Goal: Navigation & Orientation: Find specific page/section

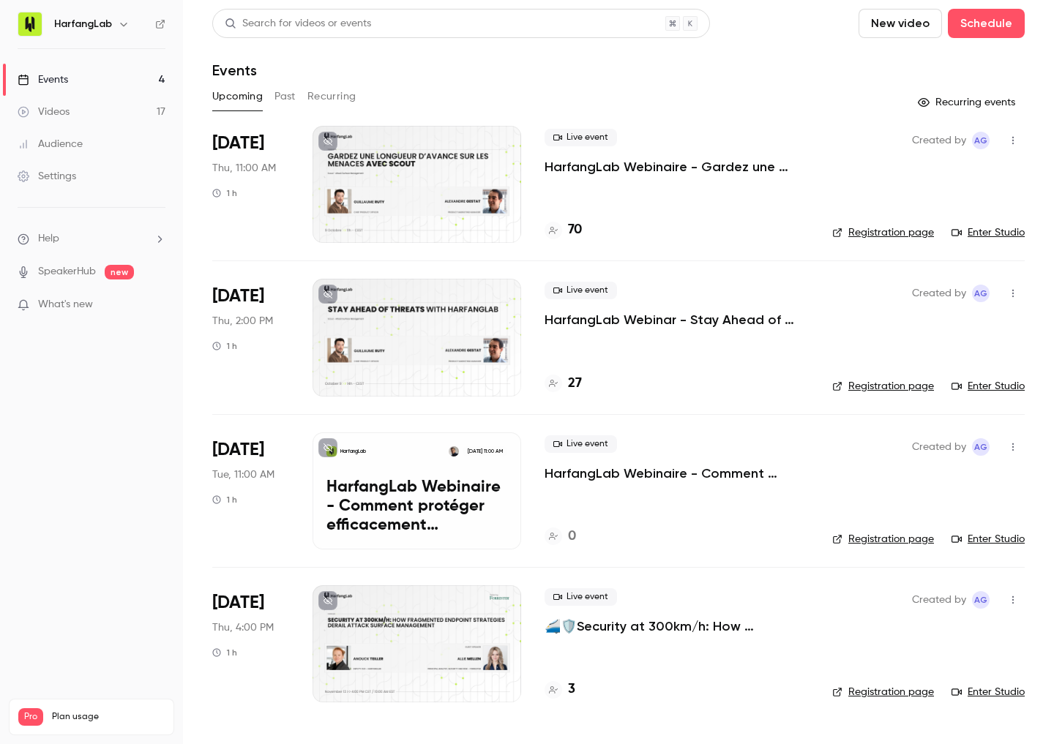
click at [628, 474] on p "HarfangLab Webinaire - Comment protéger efficacement l’enseignement supérieur c…" at bounding box center [677, 474] width 264 height 18
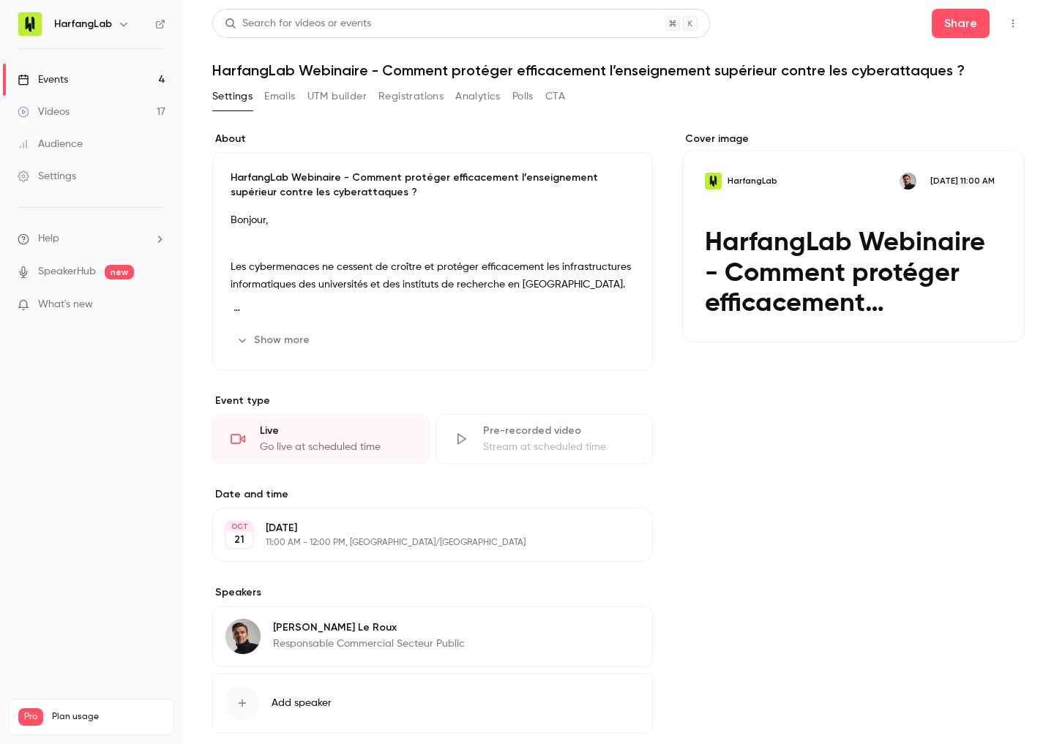
click at [296, 343] on button "Show more" at bounding box center [275, 340] width 88 height 23
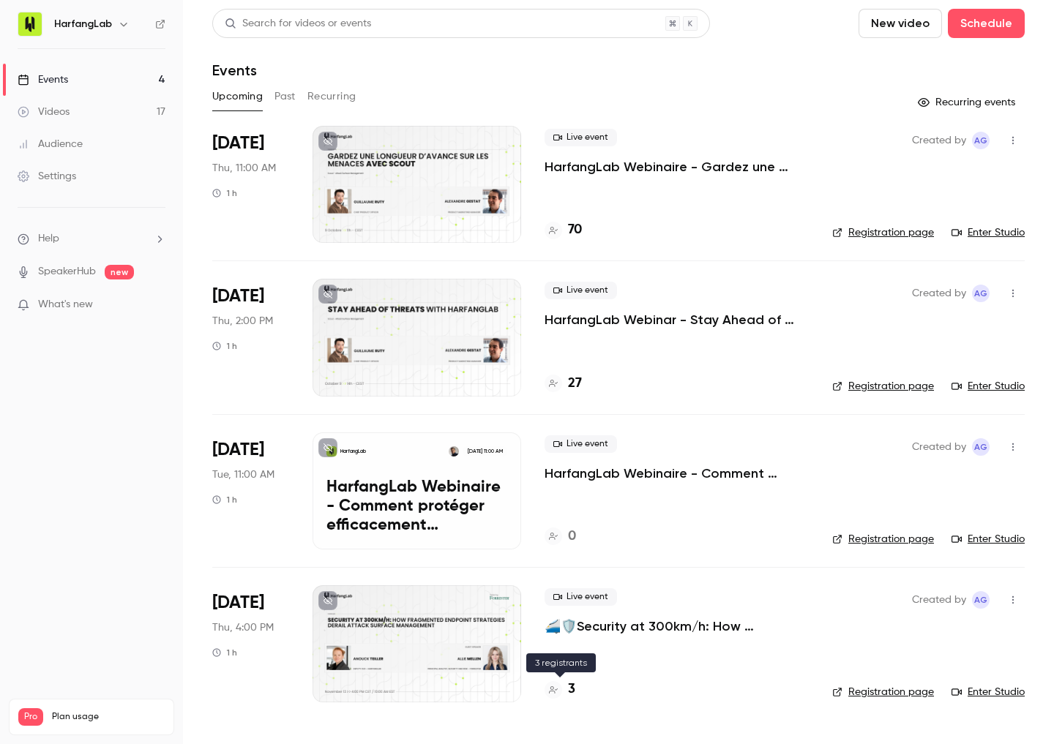
click at [574, 697] on h4 "3" at bounding box center [571, 690] width 7 height 20
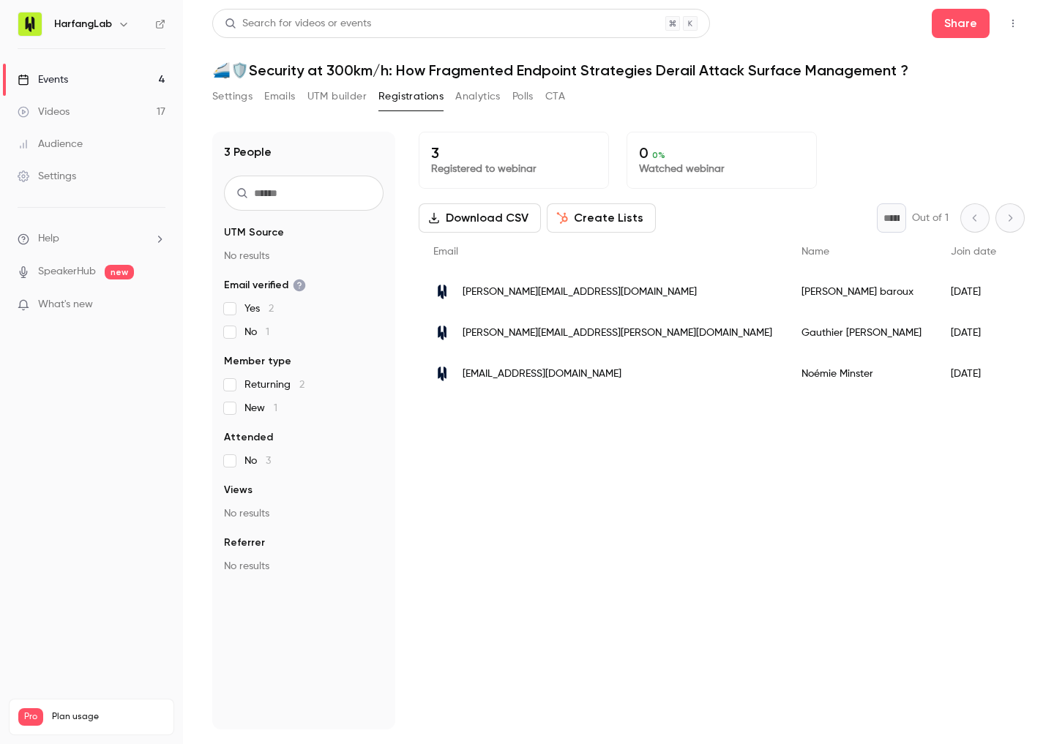
click at [340, 92] on button "UTM builder" at bounding box center [336, 96] width 59 height 23
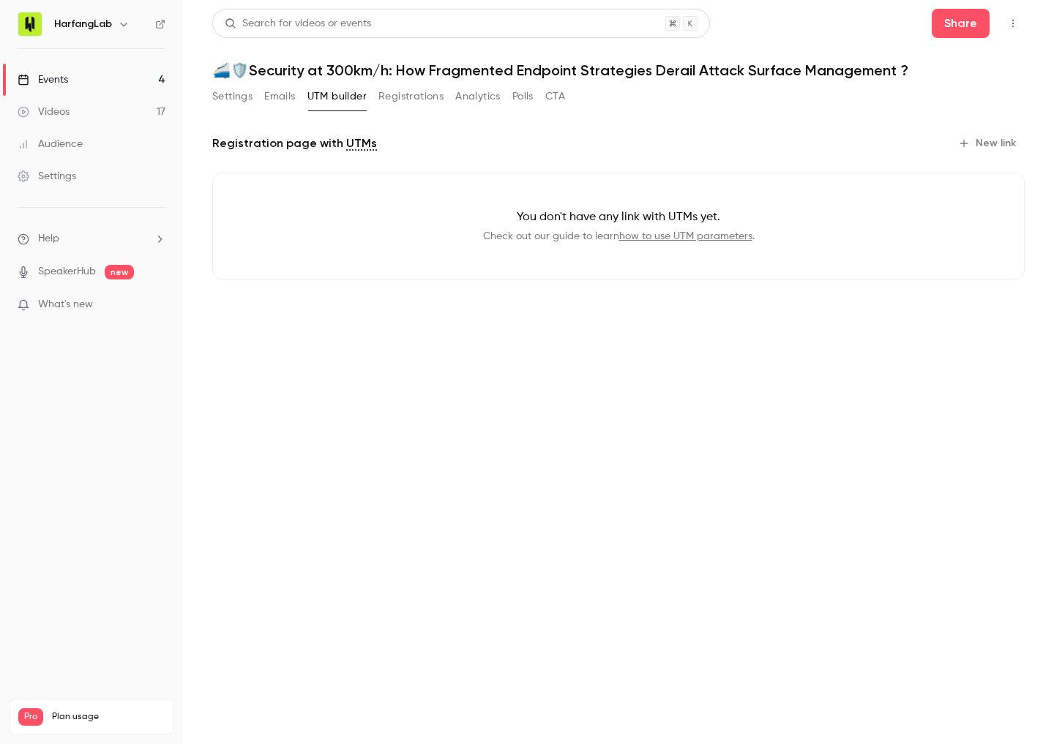
click at [285, 97] on button "Emails" at bounding box center [279, 96] width 31 height 23
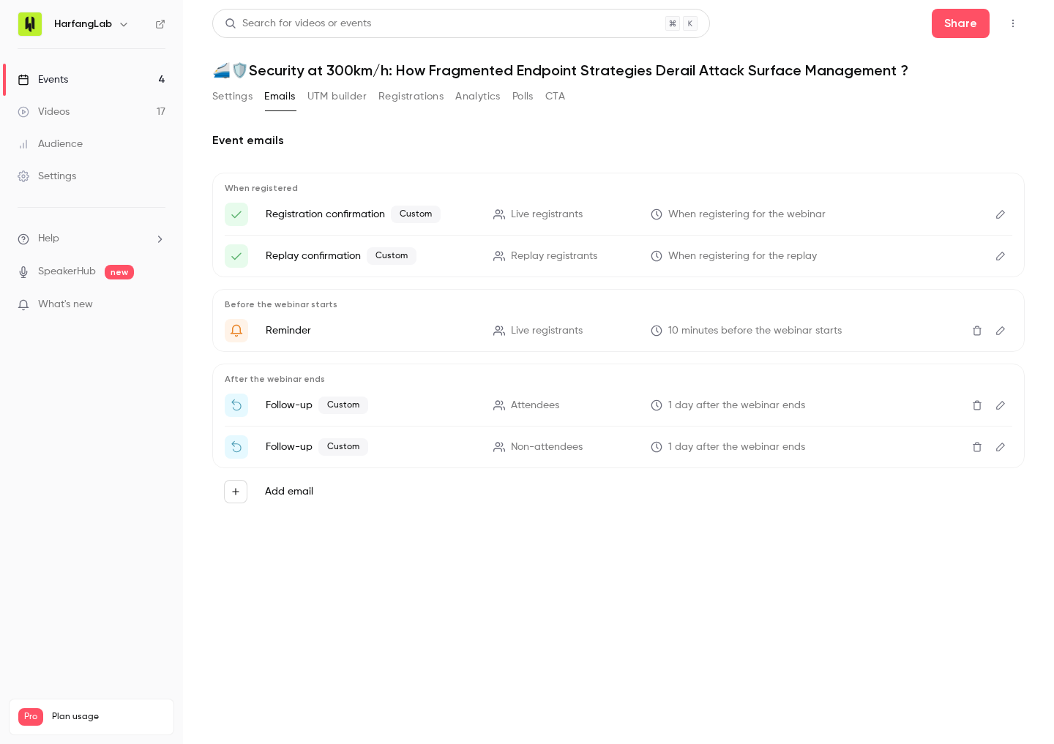
click at [234, 99] on button "Settings" at bounding box center [232, 96] width 40 height 23
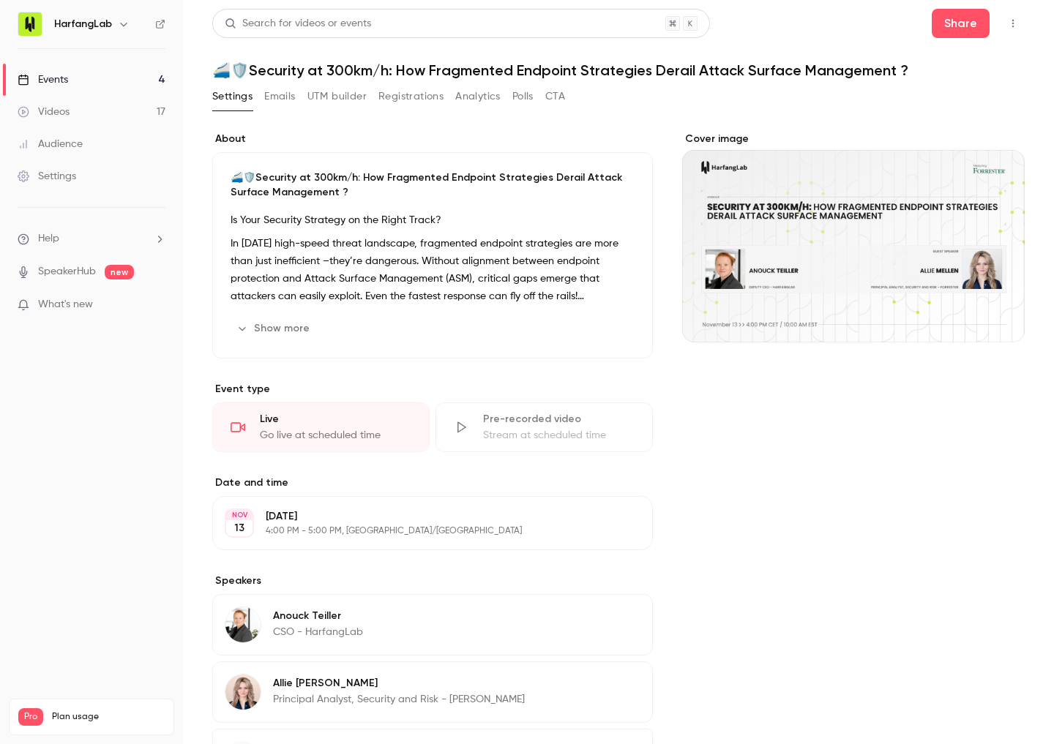
click at [67, 84] on div "Events" at bounding box center [43, 79] width 51 height 15
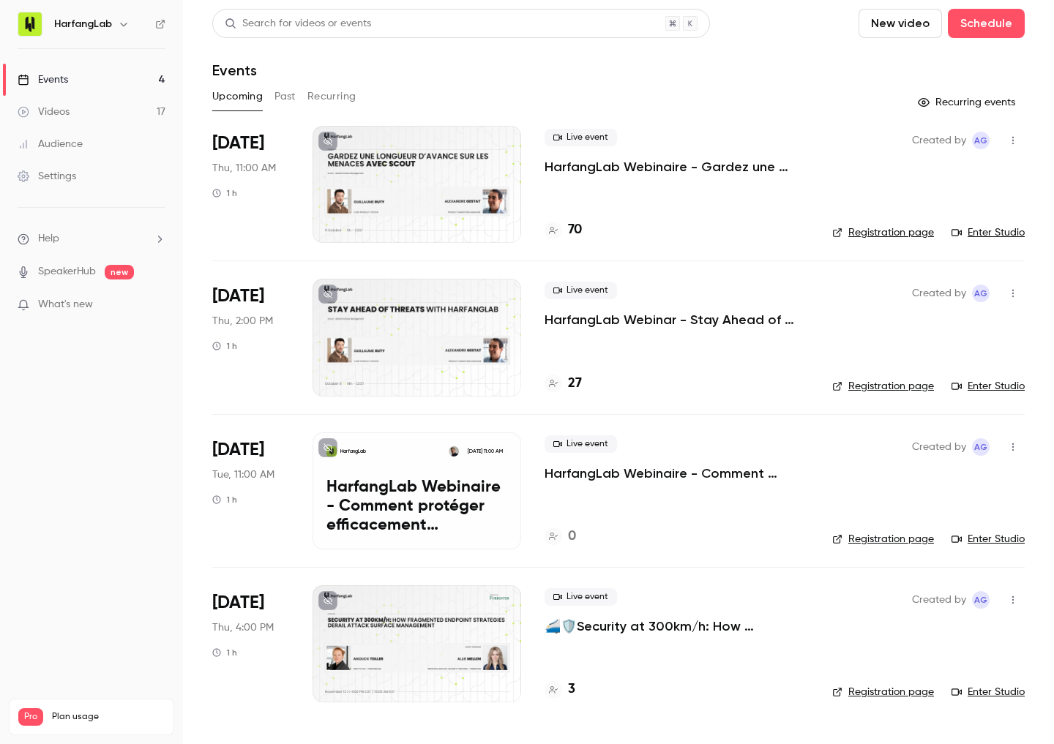
click at [69, 138] on div "Audience" at bounding box center [50, 144] width 65 height 15
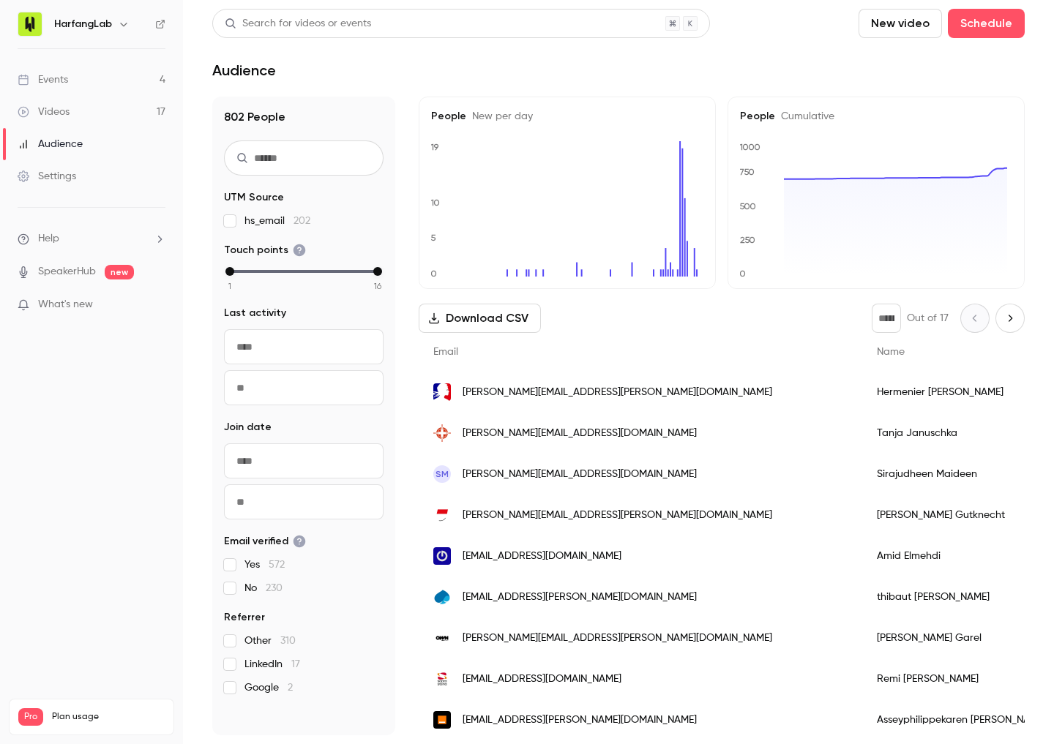
click at [86, 169] on link "Settings" at bounding box center [91, 176] width 183 height 32
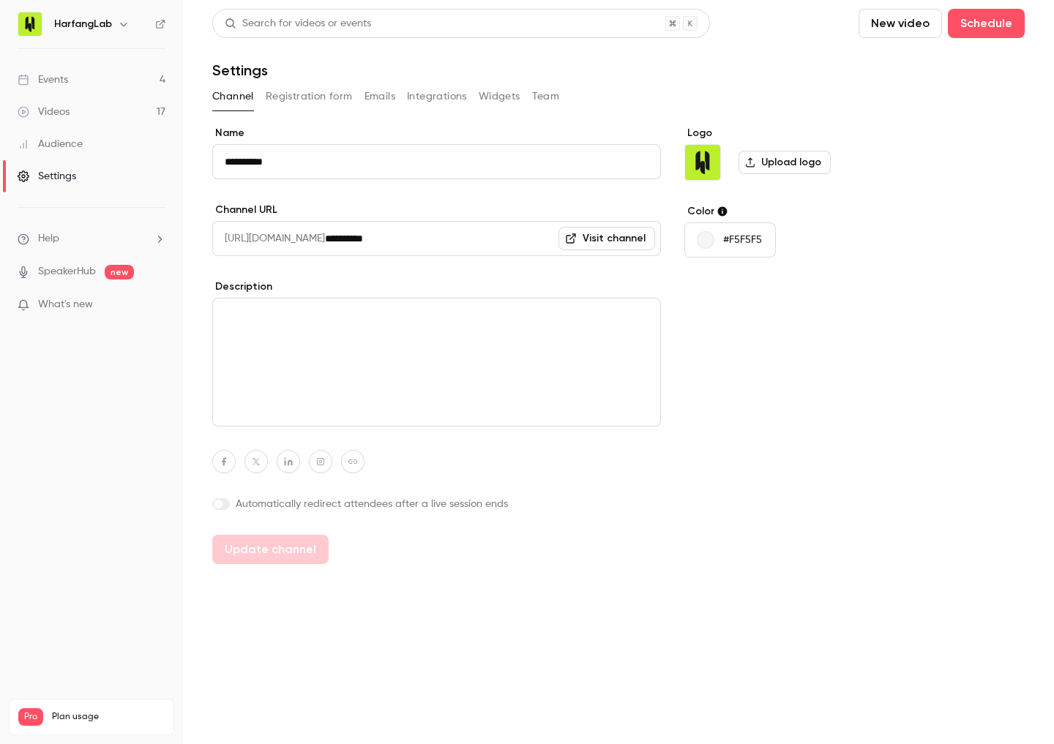
click at [87, 149] on link "Audience" at bounding box center [91, 144] width 183 height 32
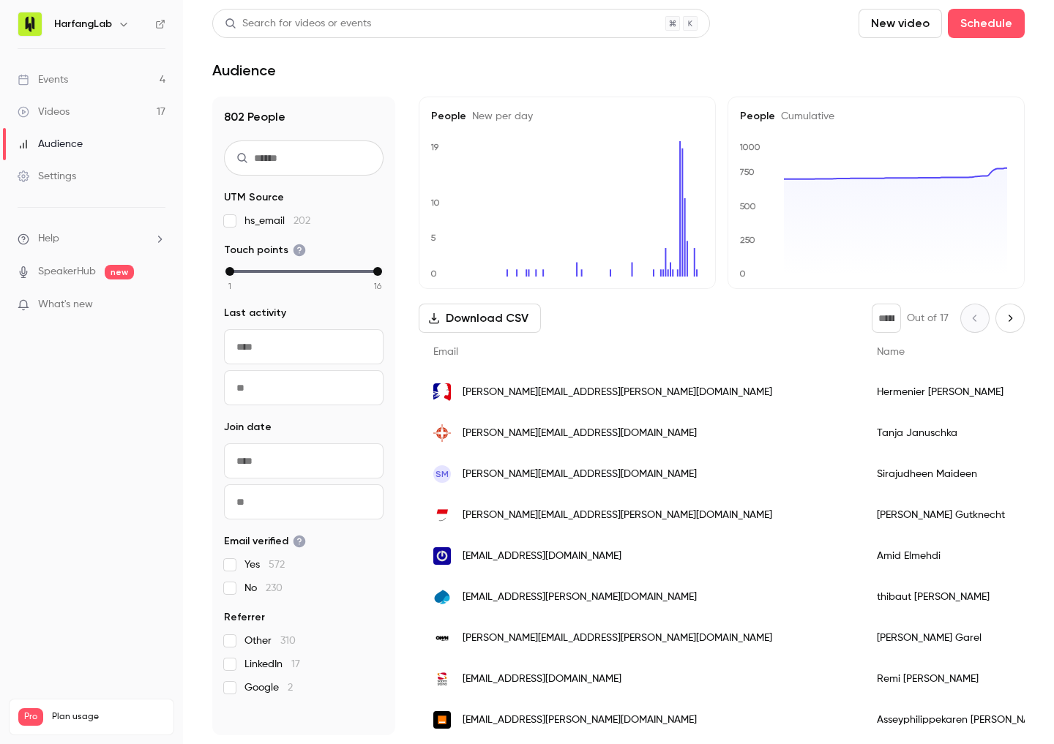
click at [91, 113] on link "Videos 17" at bounding box center [91, 112] width 183 height 32
